Goal: Information Seeking & Learning: Learn about a topic

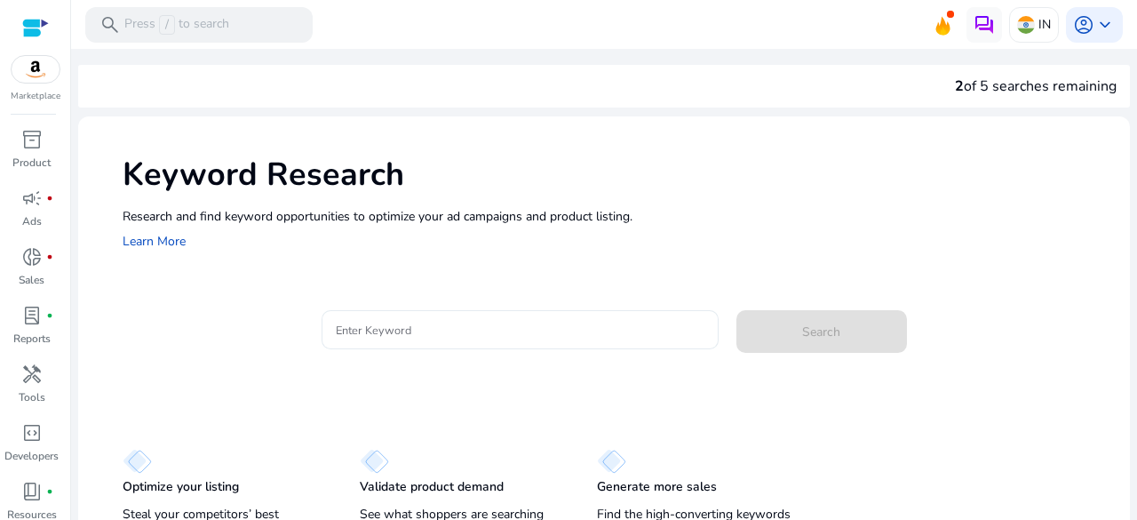
click at [439, 328] on input "Enter Keyword" at bounding box center [520, 330] width 369 height 20
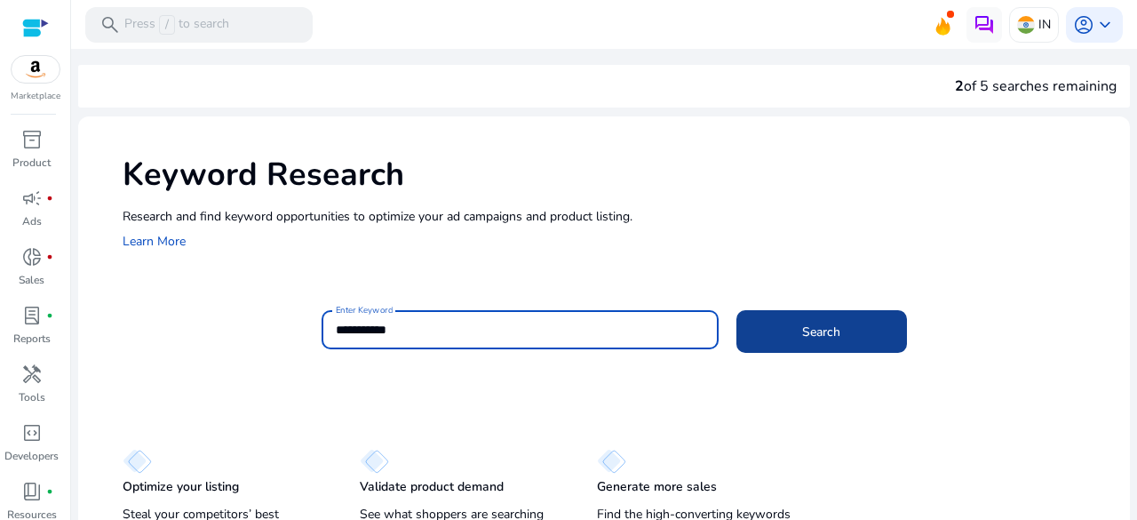
type input "**********"
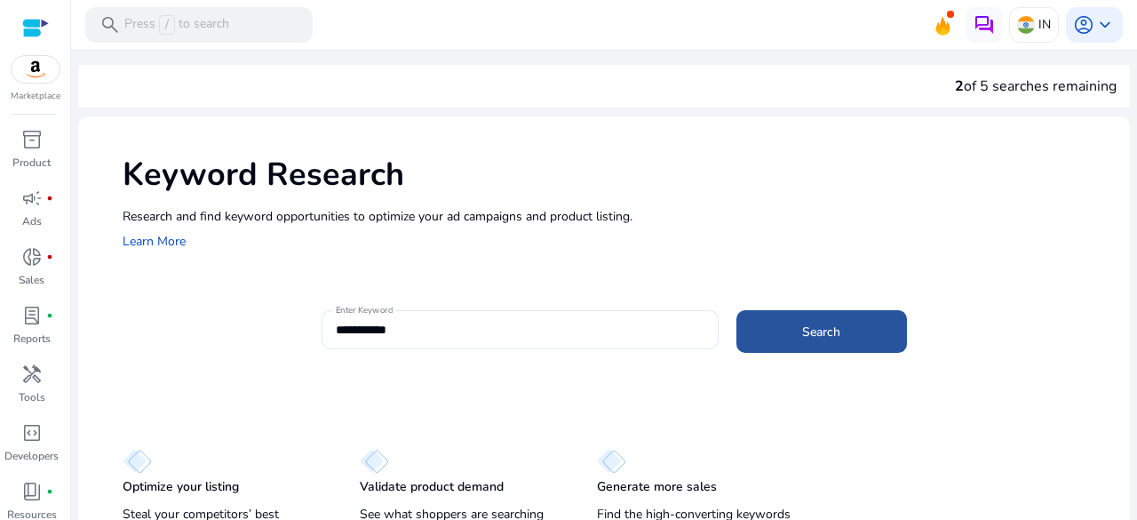
click at [759, 328] on span at bounding box center [821, 331] width 171 height 43
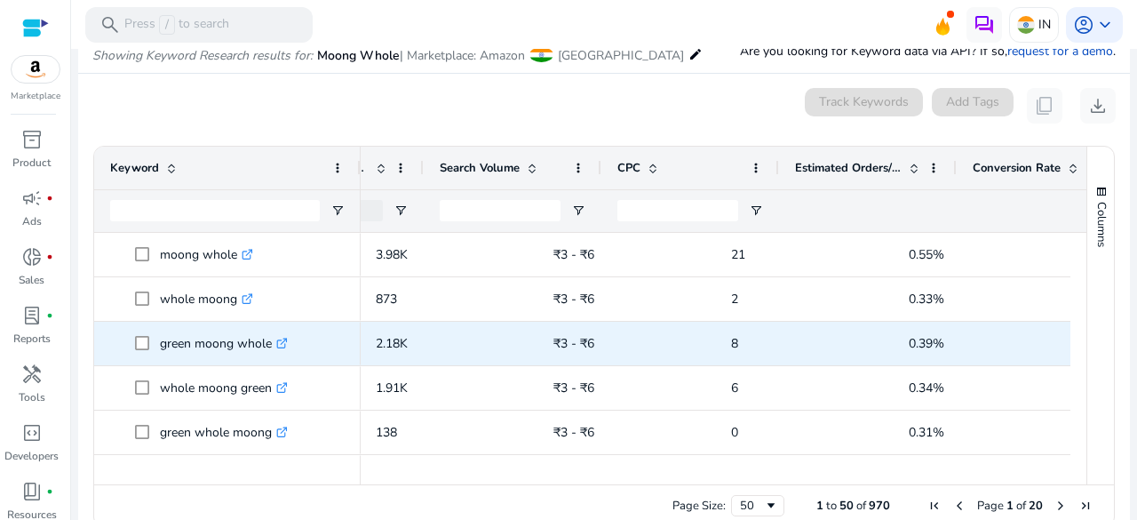
scroll to position [0, 490]
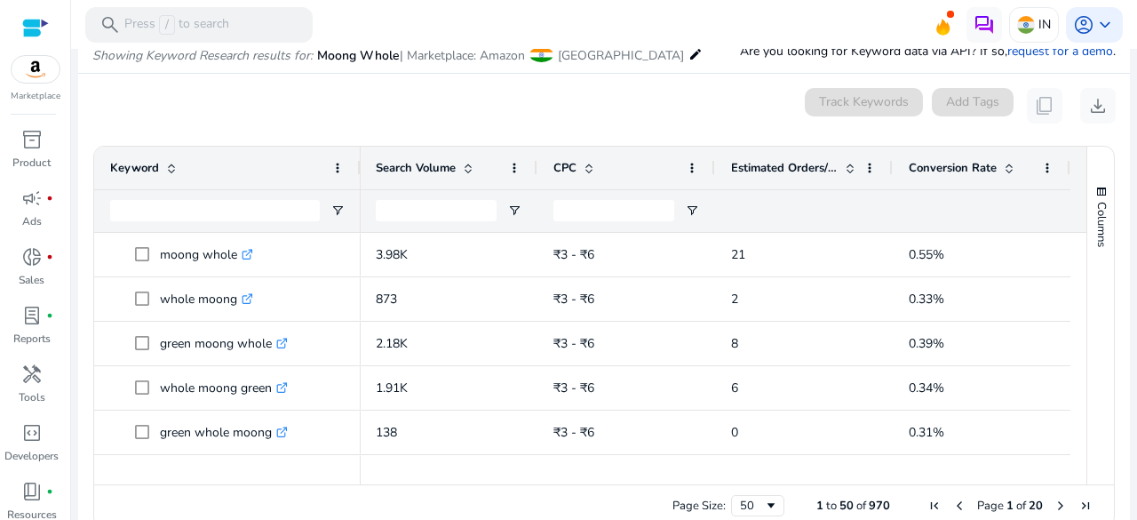
click at [1002, 161] on span at bounding box center [1009, 168] width 14 height 14
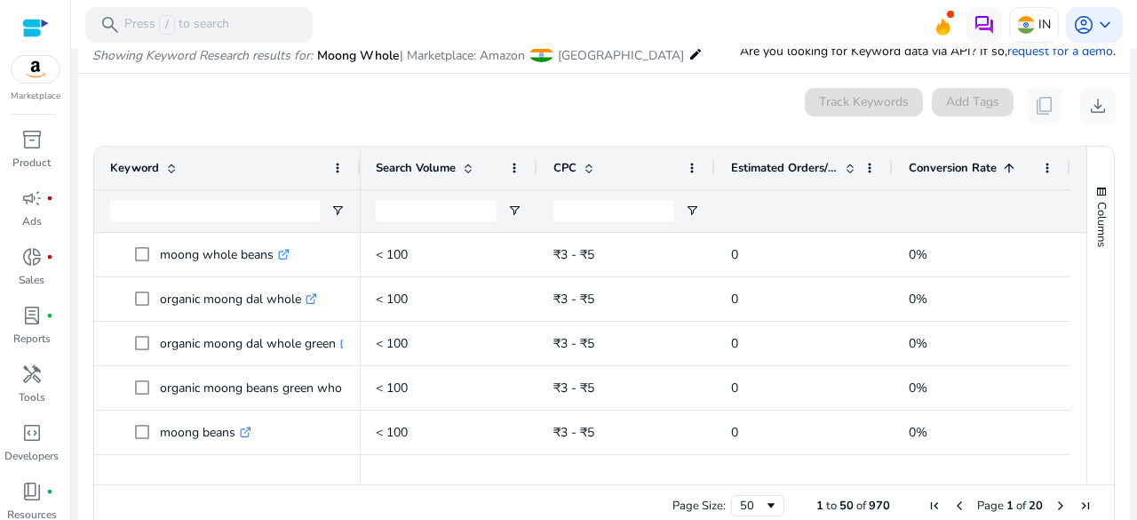
click at [983, 175] on div "Conversion Rate 1" at bounding box center [972, 168] width 126 height 34
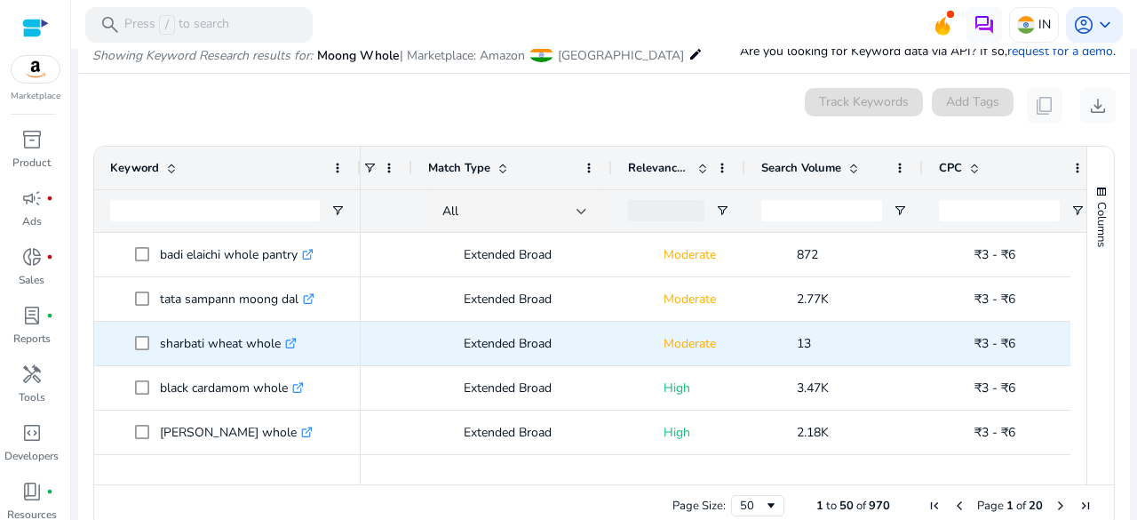
scroll to position [0, 0]
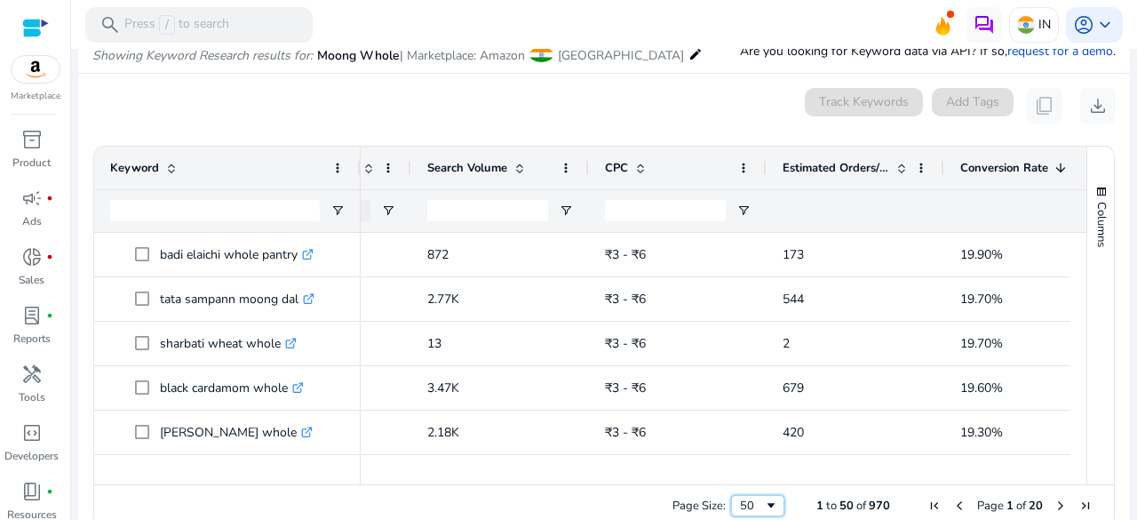
click at [756, 497] on div "50" at bounding box center [752, 505] width 24 height 16
click at [1094, 190] on span "button" at bounding box center [1101, 192] width 14 height 14
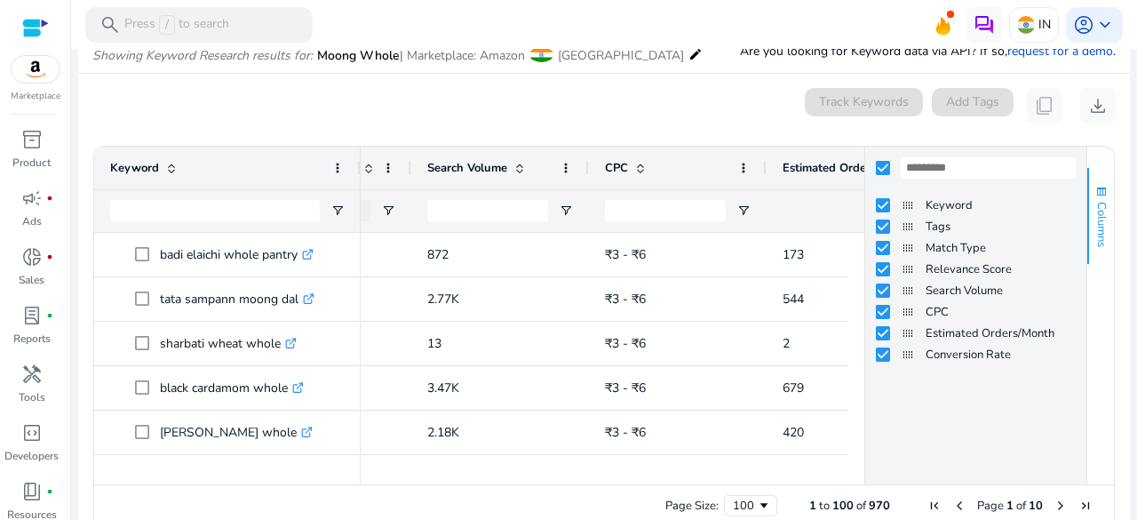
click at [1094, 190] on span "button" at bounding box center [1101, 192] width 14 height 14
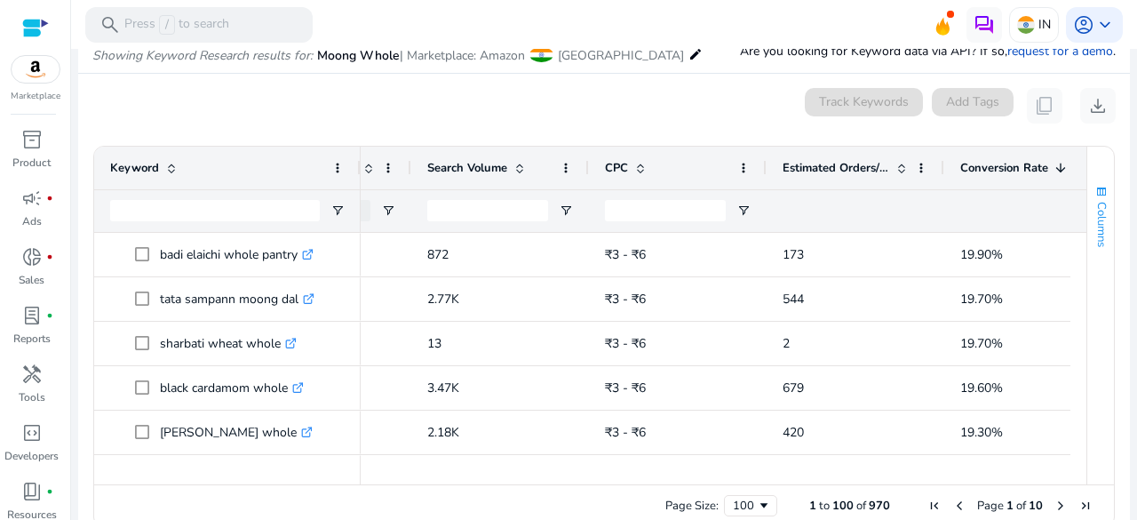
click at [1094, 190] on span "button" at bounding box center [1101, 192] width 14 height 14
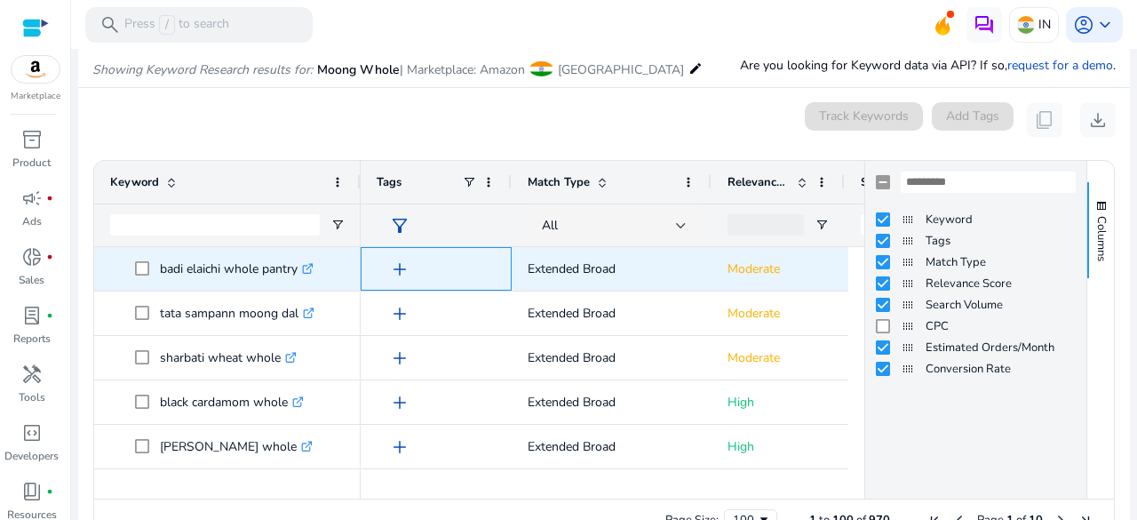
click at [401, 273] on span "add" at bounding box center [399, 268] width 21 height 21
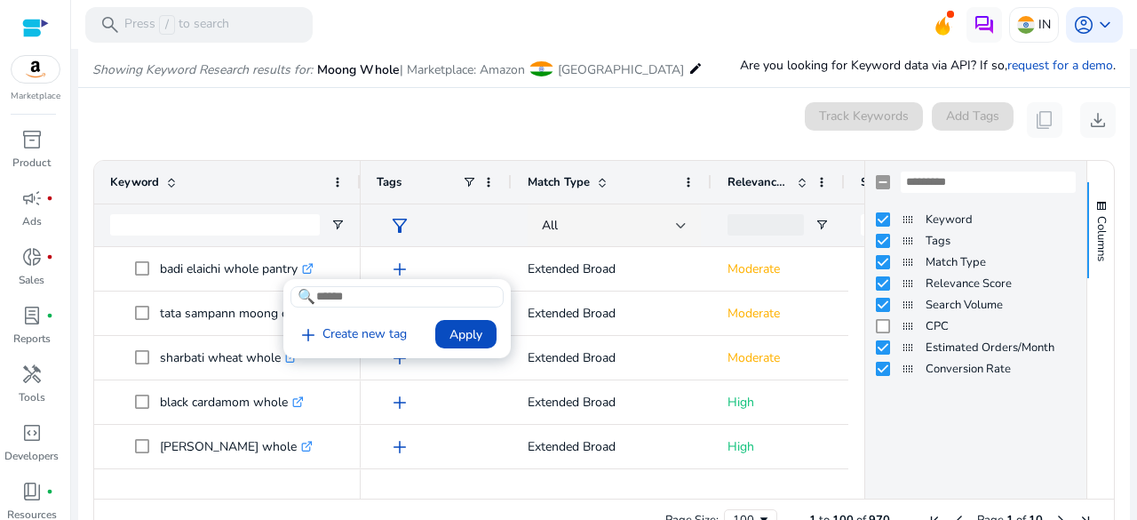
click at [401, 273] on div at bounding box center [568, 260] width 1137 height 520
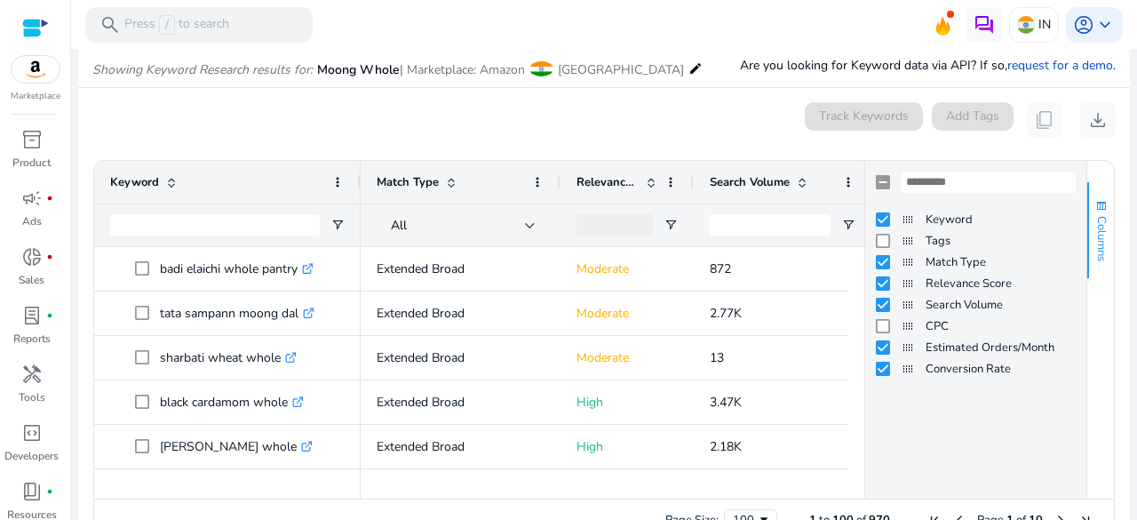
click at [1099, 207] on span "button" at bounding box center [1101, 206] width 14 height 14
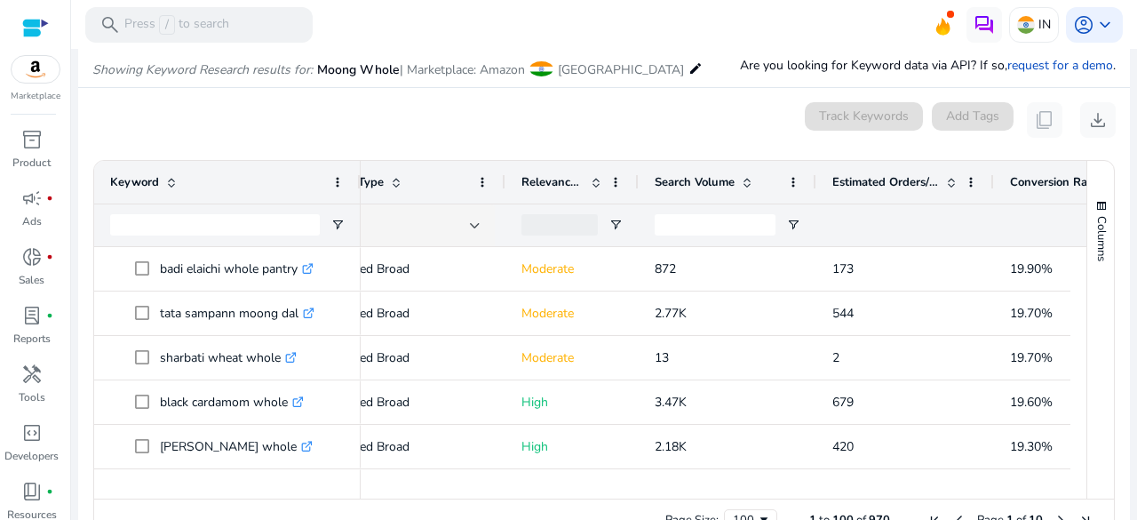
click at [1108, 207] on ag-grid-angular "Press SPACE to select this row. Drag here to set row groups Drag here to set co…" at bounding box center [604, 351] width 1050 height 400
click at [1087, 220] on button "Columns" at bounding box center [1100, 230] width 27 height 96
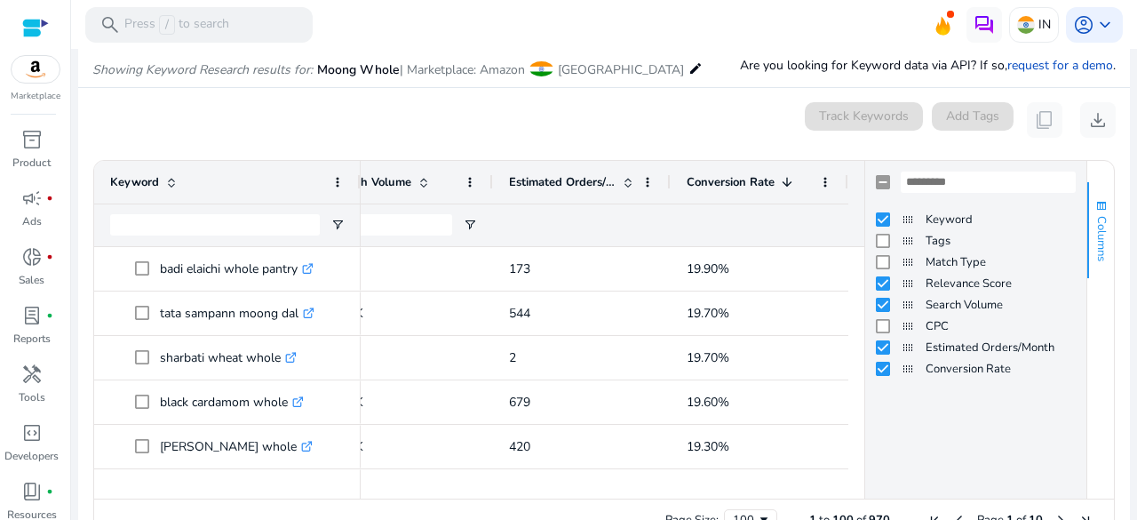
click at [1105, 218] on button "Columns" at bounding box center [1100, 230] width 27 height 96
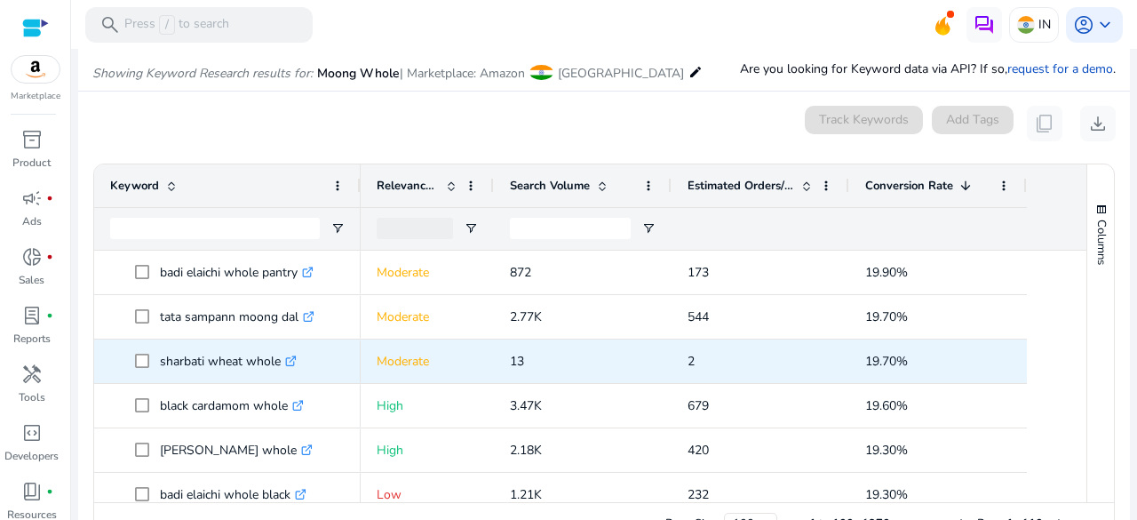
scroll to position [195, 0]
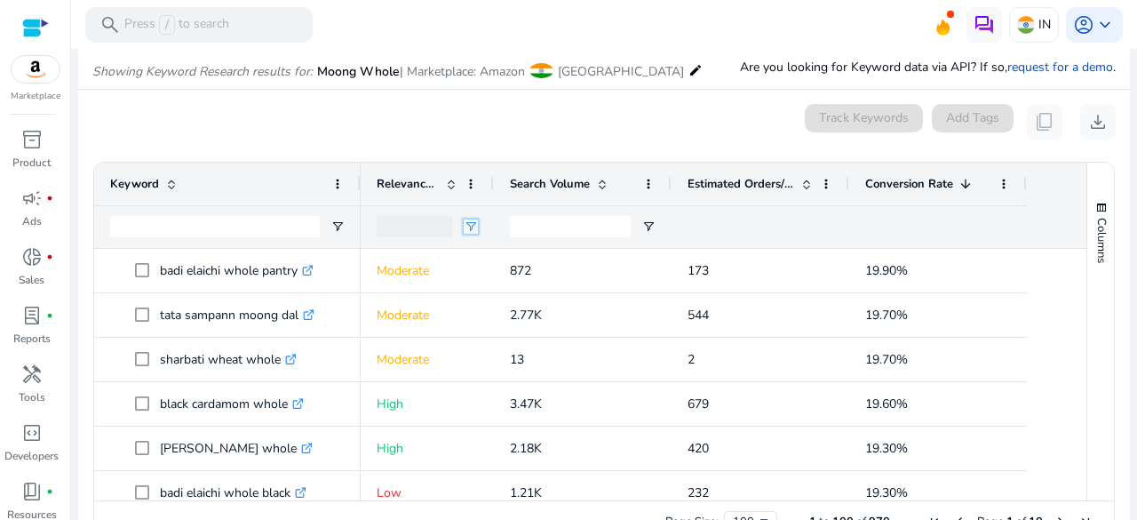
click at [468, 226] on span "Open Filter Menu" at bounding box center [471, 226] width 14 height 14
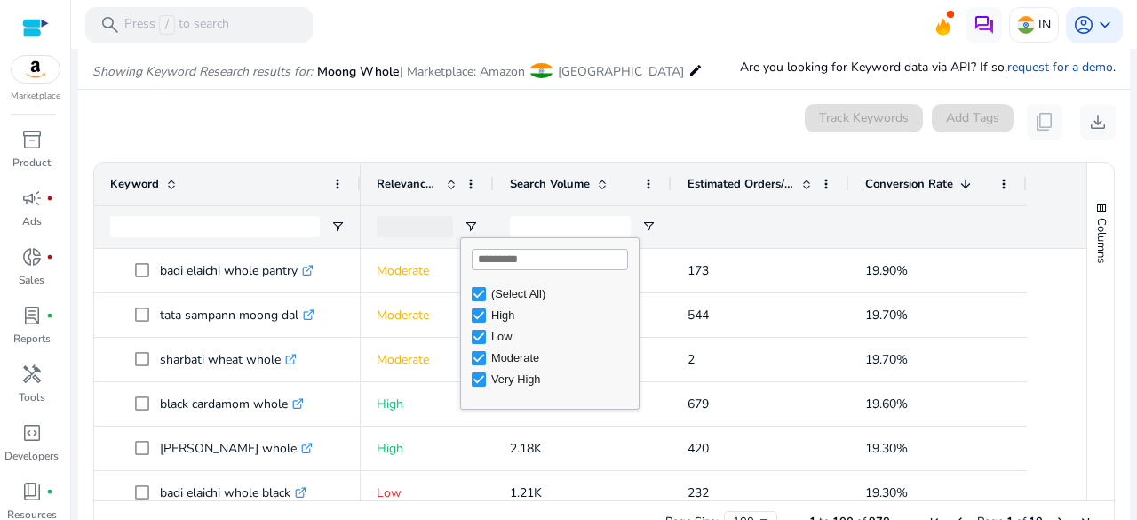
click at [475, 344] on div "Low" at bounding box center [555, 336] width 167 height 21
type input "**********"
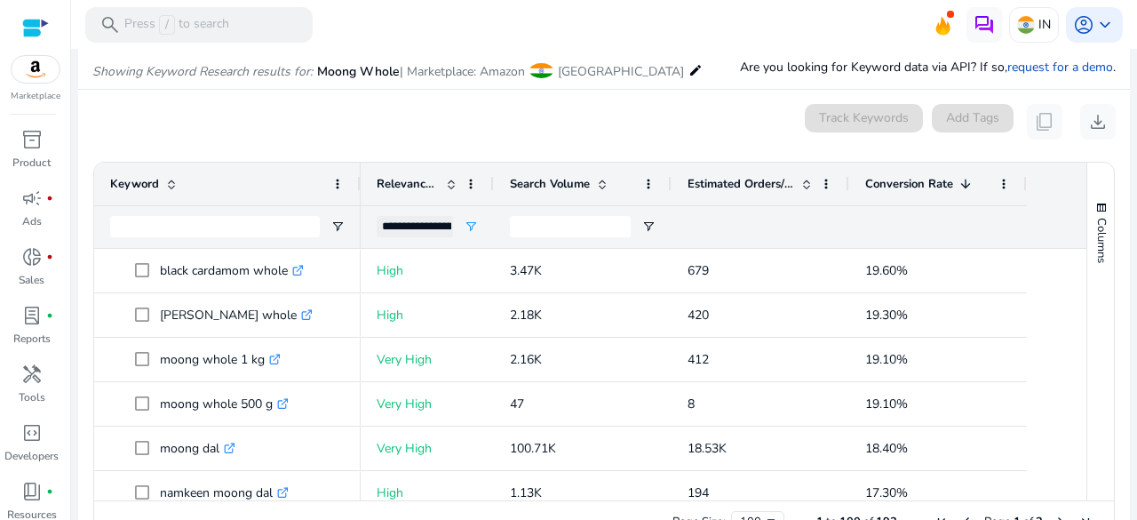
click at [721, 139] on mat-card "0 keyword(s) selected Track Keywords Add Tags content_copy download 1 to 100 of…" at bounding box center [604, 328] width 1052 height 477
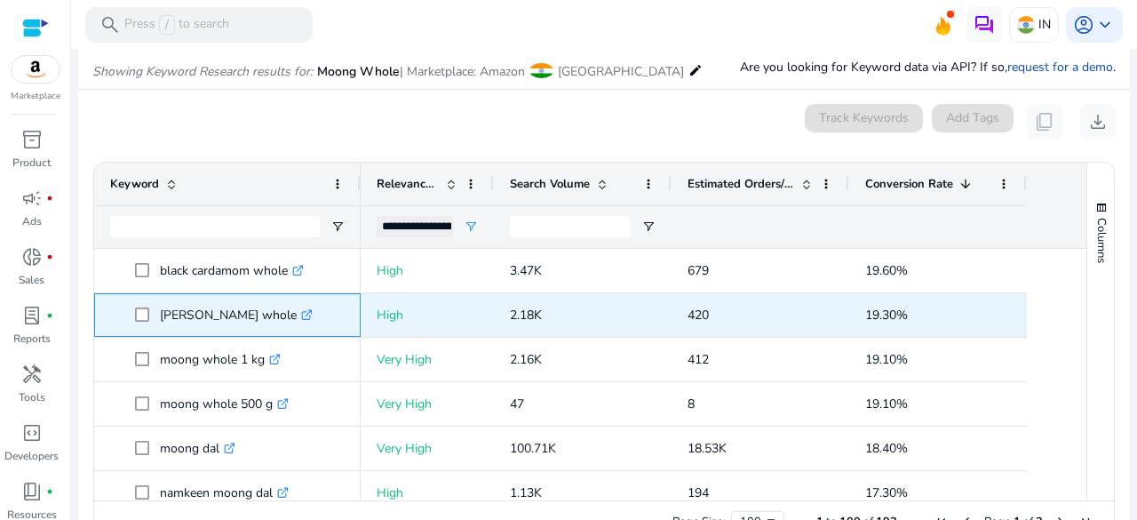
click at [302, 318] on icon at bounding box center [306, 315] width 9 height 9
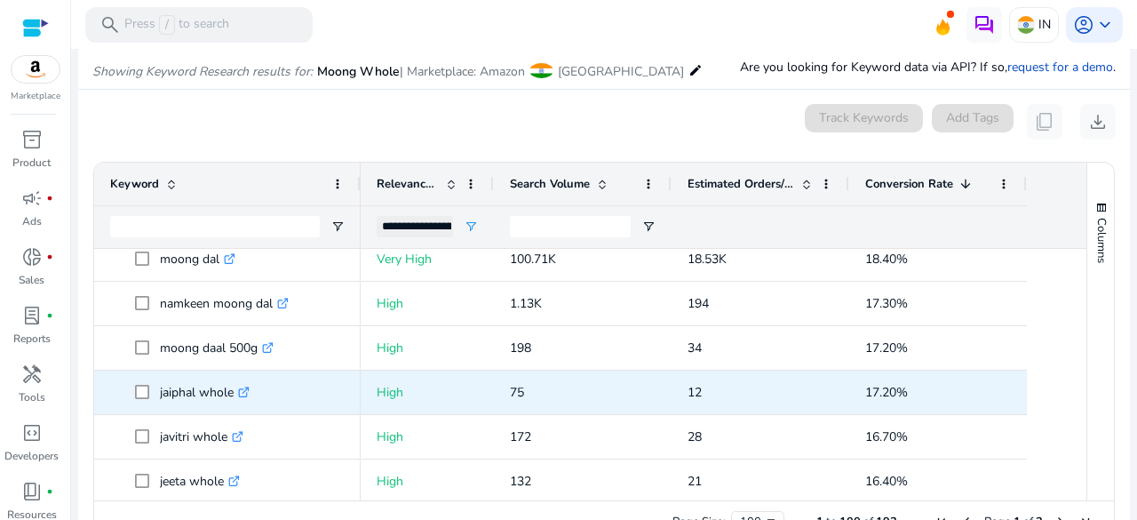
scroll to position [200, 0]
